Goal: Information Seeking & Learning: Learn about a topic

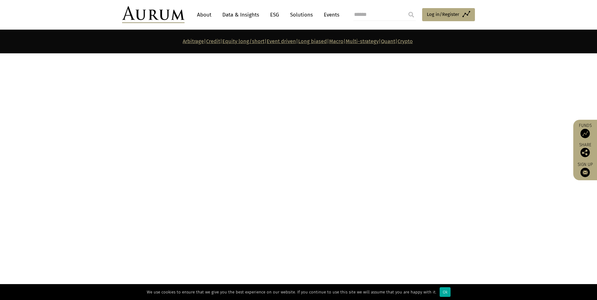
scroll to position [2221, 0]
click at [248, 14] on link "Data & Insights" at bounding box center [240, 15] width 43 height 12
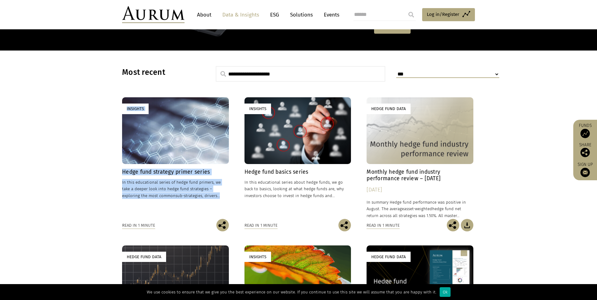
scroll to position [130, 0]
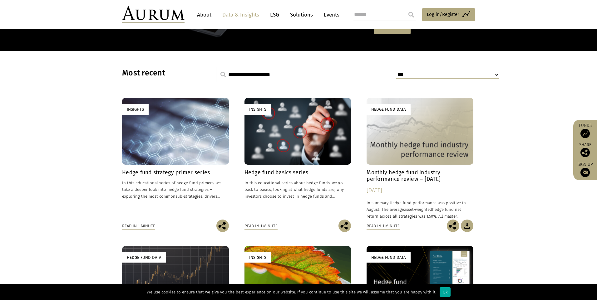
click at [231, 74] on input "text" at bounding box center [300, 75] width 169 height 16
type input "**********"
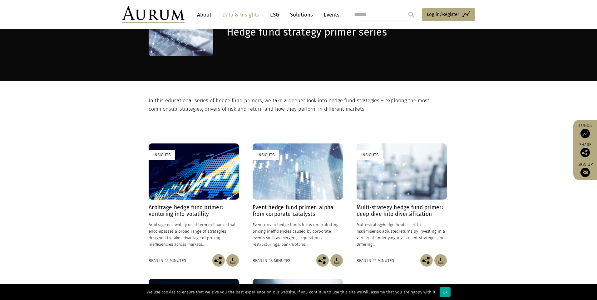
scroll to position [48, 0]
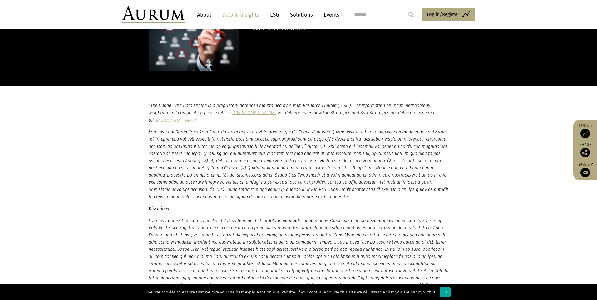
scroll to position [901, 0]
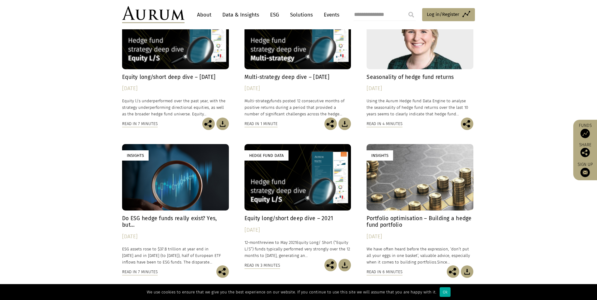
scroll to position [830, 0]
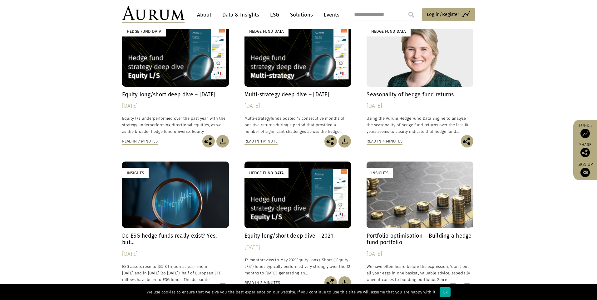
click at [423, 91] on h4 "Seasonality of hedge fund returns" at bounding box center [419, 94] width 107 height 7
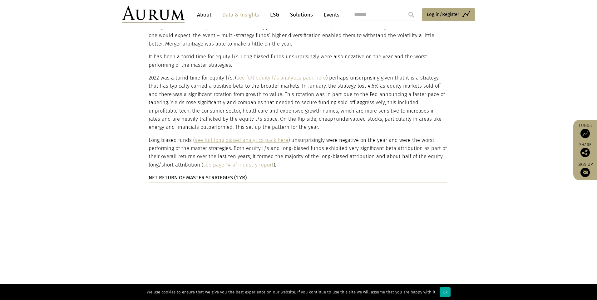
scroll to position [1268, 0]
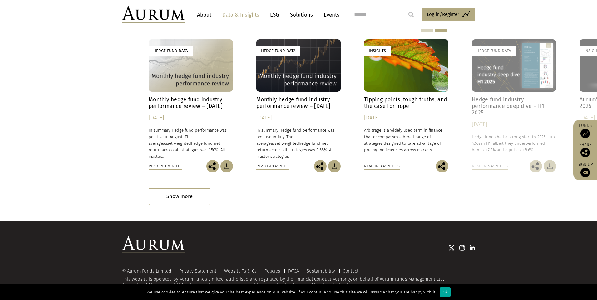
scroll to position [1575, 0]
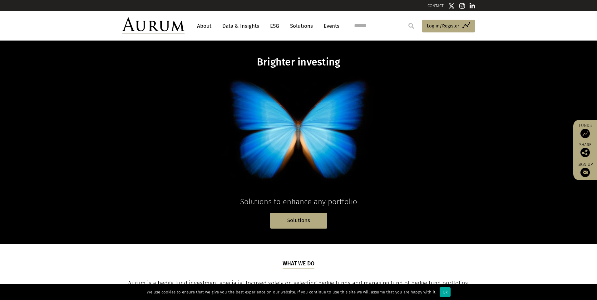
click at [238, 26] on link "Data & Insights" at bounding box center [240, 26] width 43 height 12
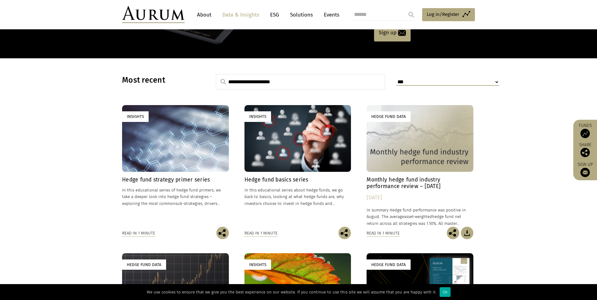
scroll to position [123, 0]
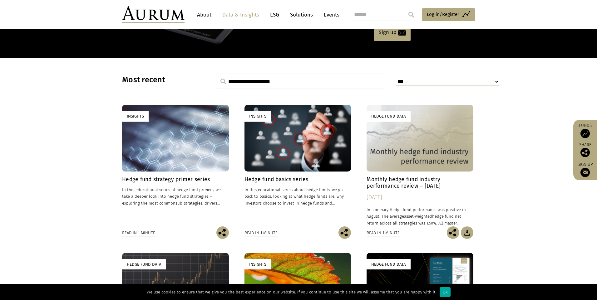
click at [330, 80] on input "text" at bounding box center [300, 82] width 169 height 16
type input "*"
type input "**********"
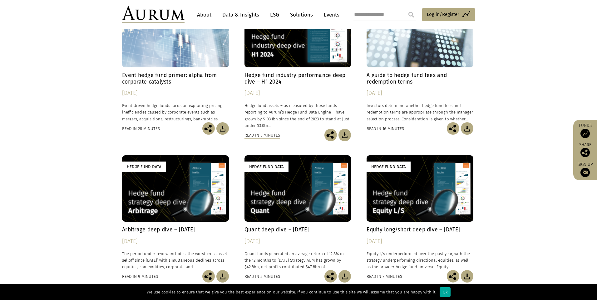
scroll to position [1146, 0]
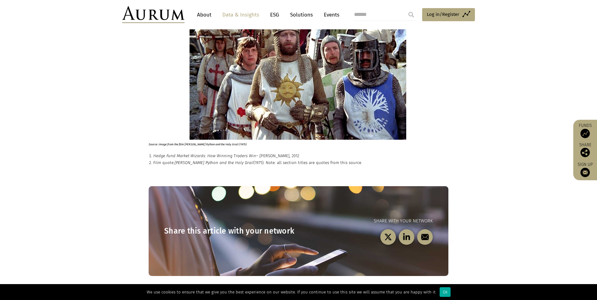
scroll to position [1572, 0]
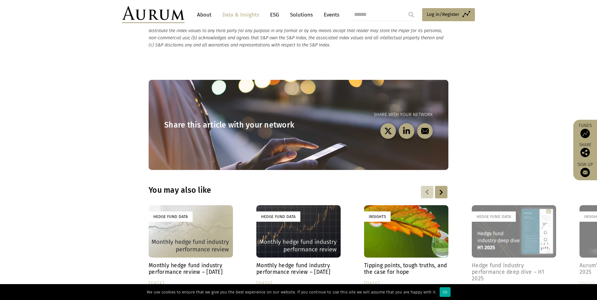
scroll to position [1809, 0]
